Goal: Task Accomplishment & Management: Manage account settings

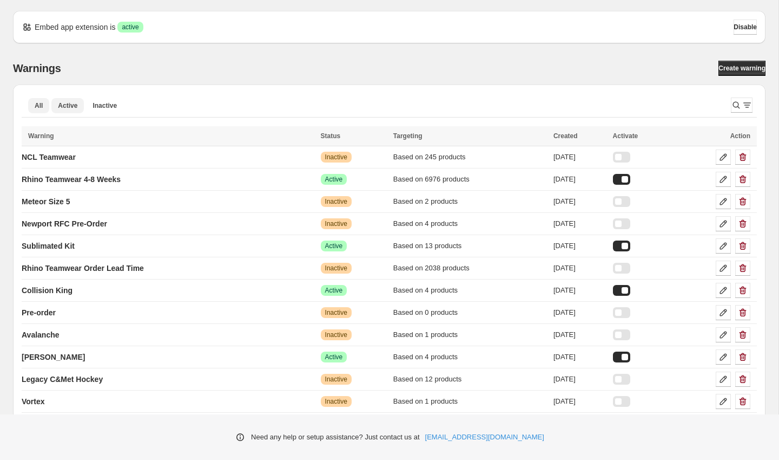
click at [68, 100] on button "Active" at bounding box center [67, 105] width 32 height 15
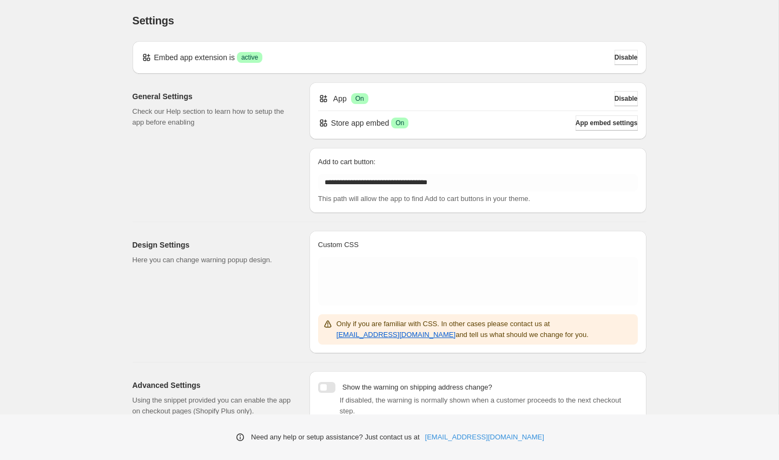
scroll to position [102, 0]
